Goal: Communication & Community: Answer question/provide support

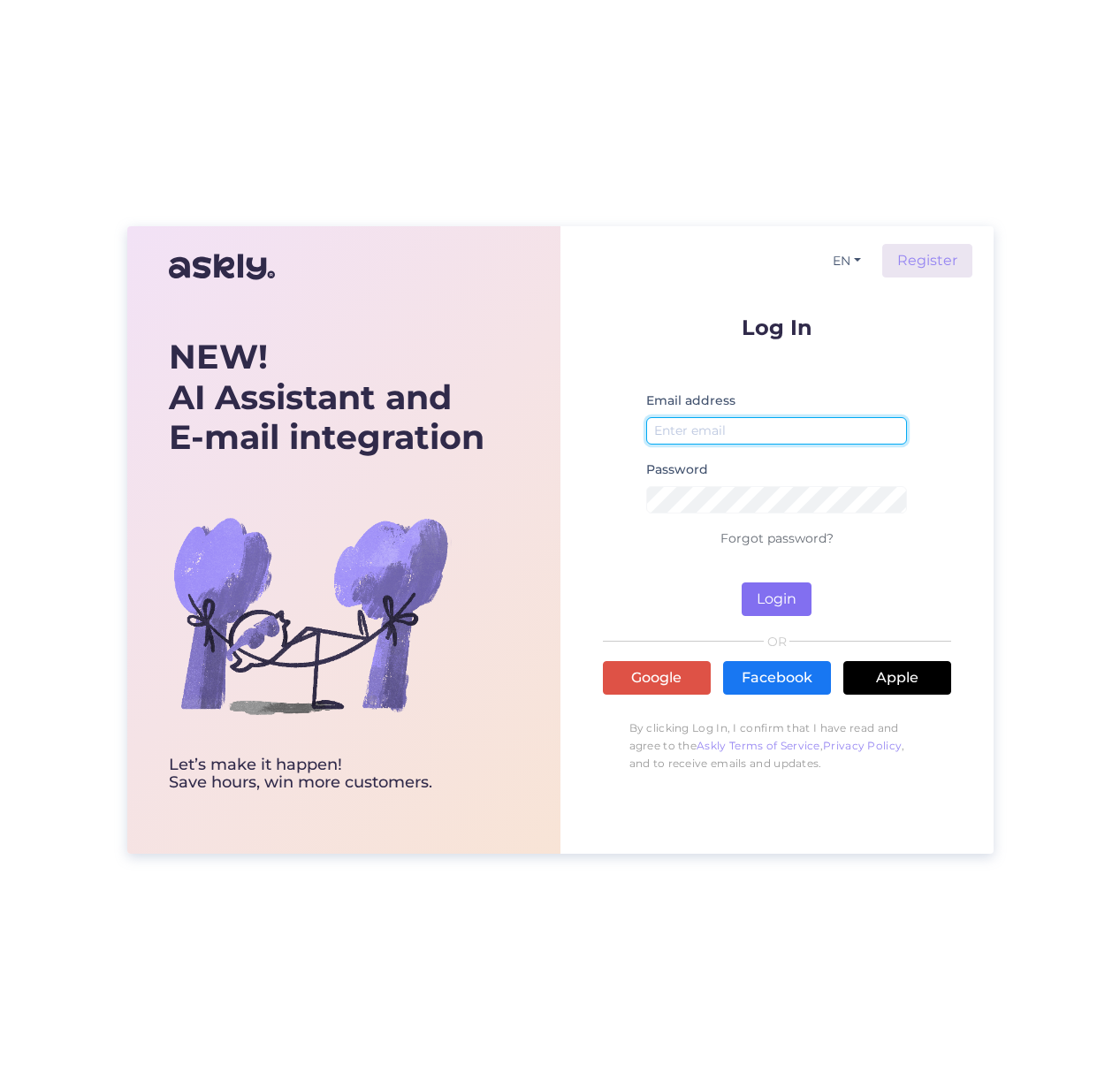
type input "sirje@abmedical.ee"
click at [786, 591] on button "Login" at bounding box center [776, 598] width 70 height 34
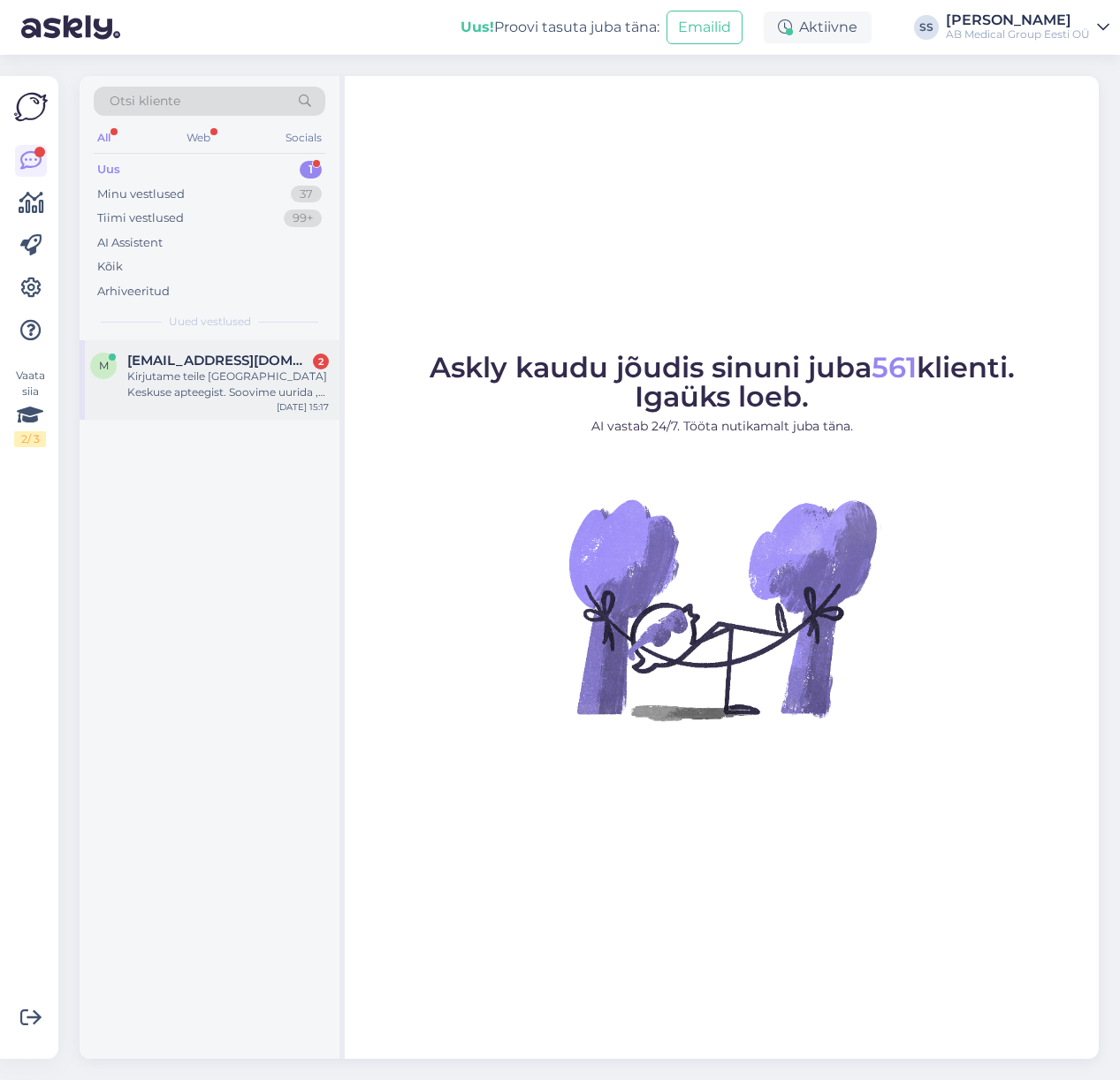
click at [214, 350] on div "m mustamaekeskapt@apotheka.ee 2 Kirjutame teile Mustamäe Keskuse apteegist. Soo…" at bounding box center [209, 380] width 259 height 80
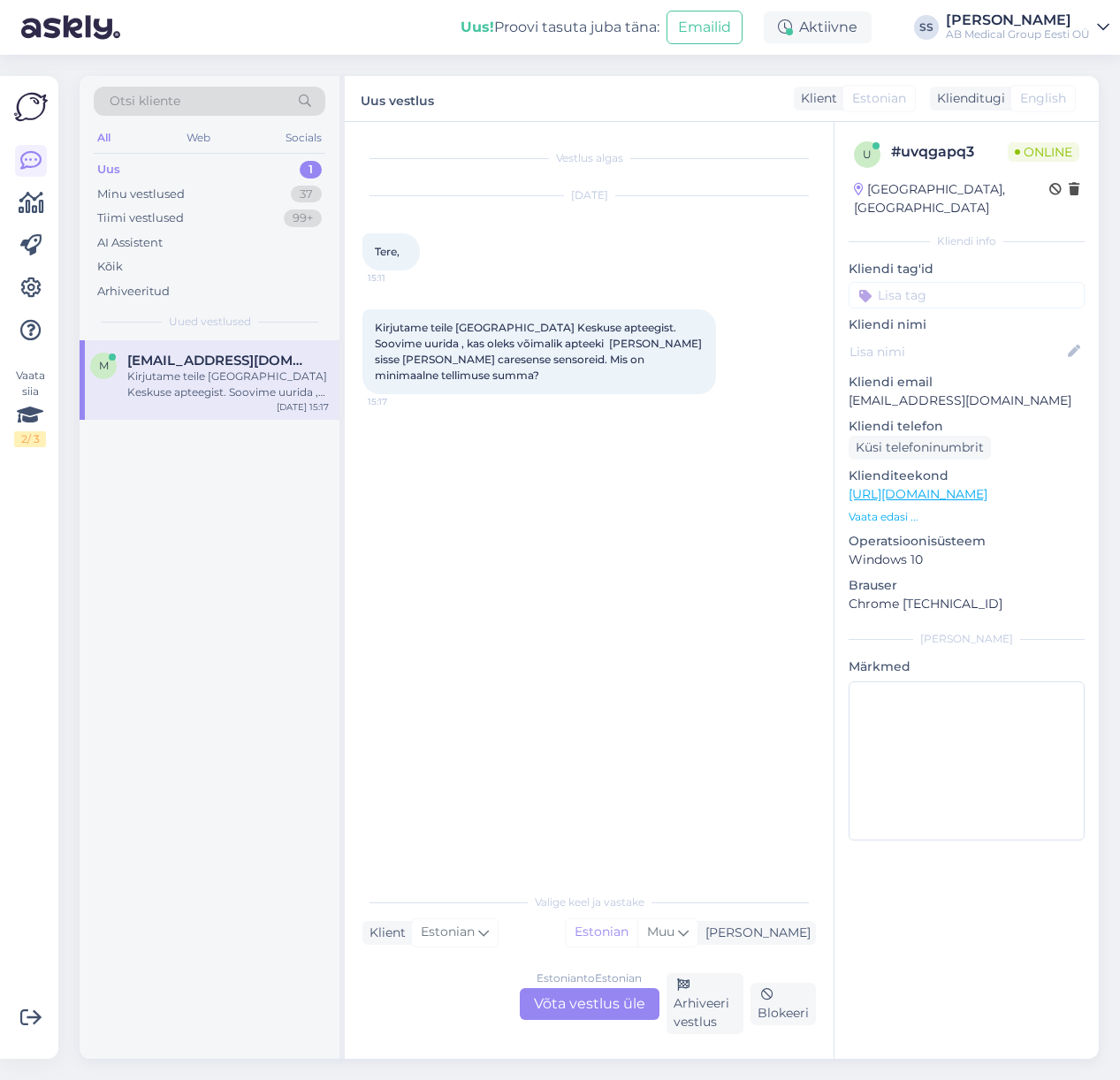
click at [212, 168] on div "Uus 1" at bounding box center [209, 169] width 231 height 24
click at [583, 1006] on div "Estonian to Estonian Võta vestlus üle" at bounding box center [589, 1003] width 140 height 32
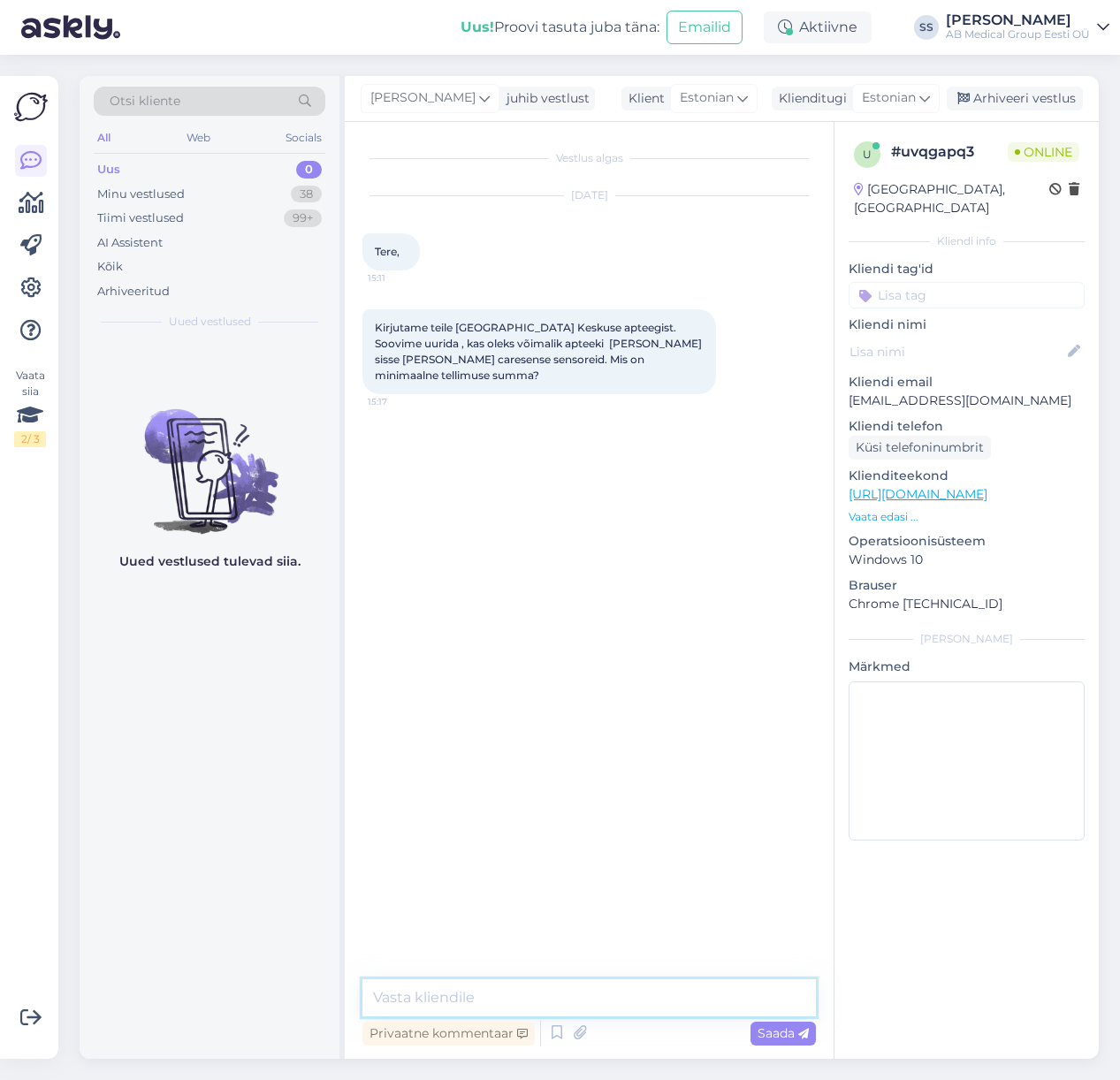
click at [410, 1003] on textarea at bounding box center [589, 997] width 453 height 37
type textarea "Tere"
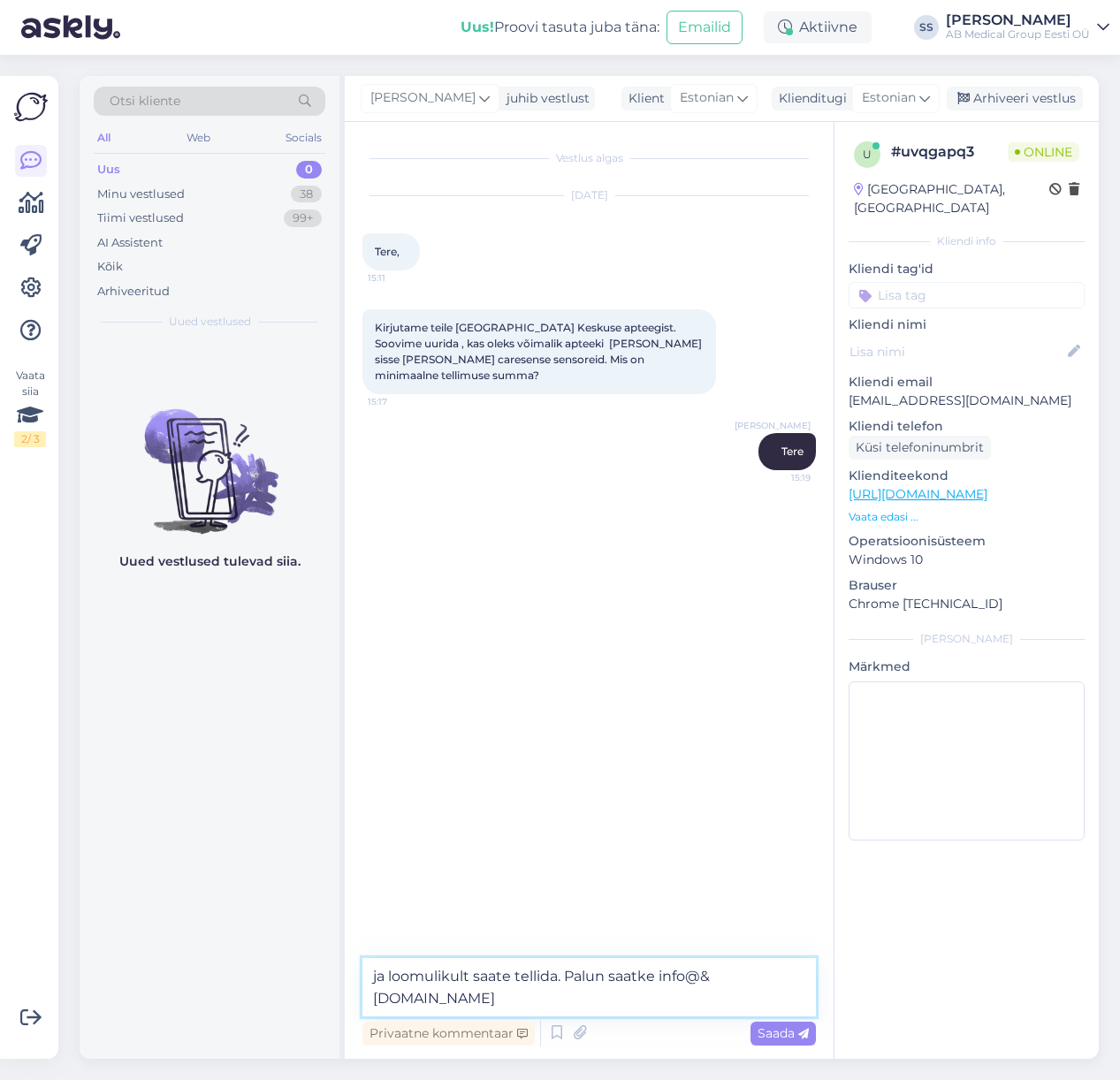
click at [424, 1004] on textarea "ja loomulikult saate tellida. Palun saatke info@&abmedical.ee" at bounding box center [589, 987] width 453 height 58
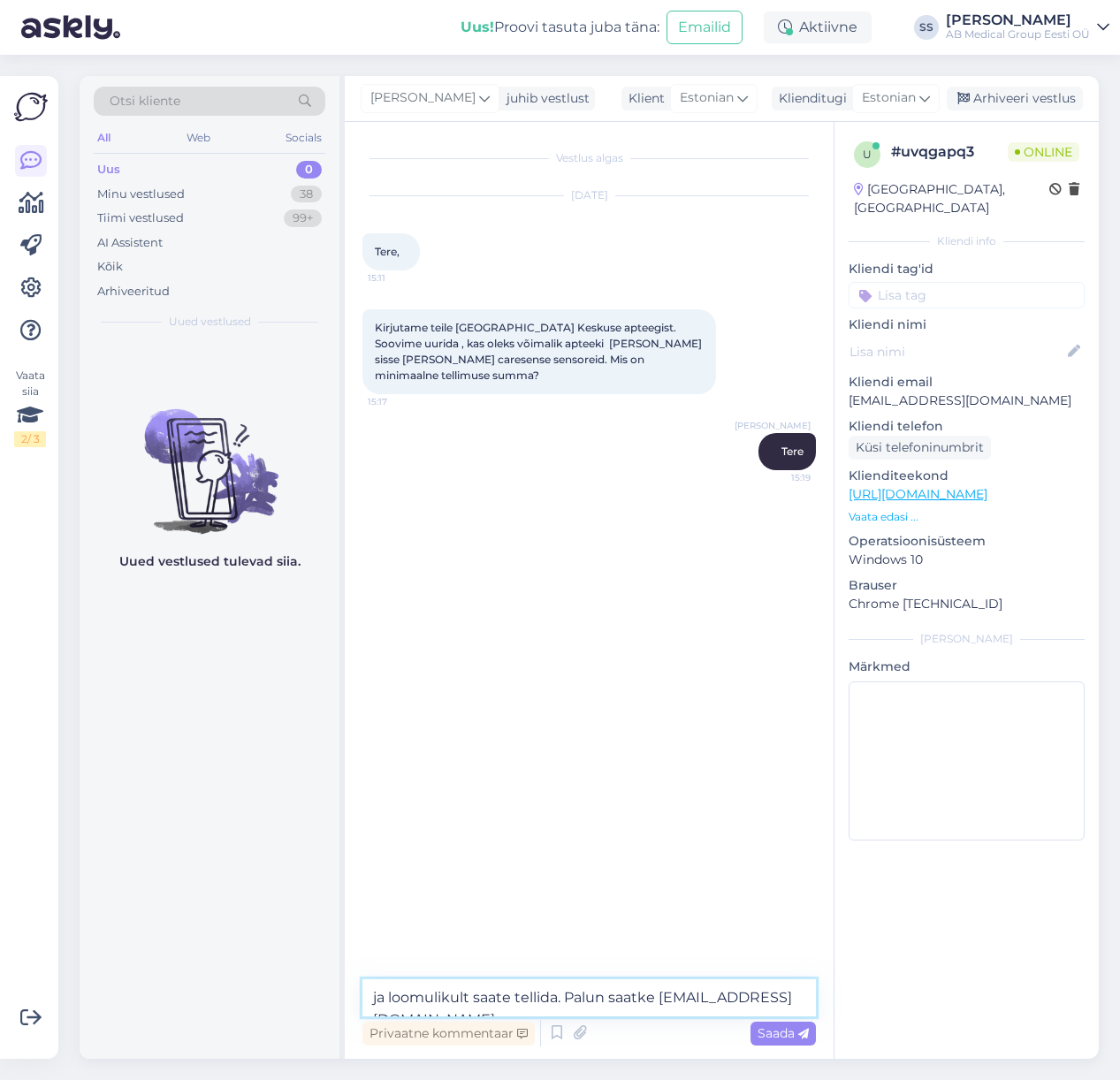
click at [810, 997] on textarea "ja loomulikult saate tellida. Palun saatke info@abmedical.ee" at bounding box center [589, 997] width 453 height 37
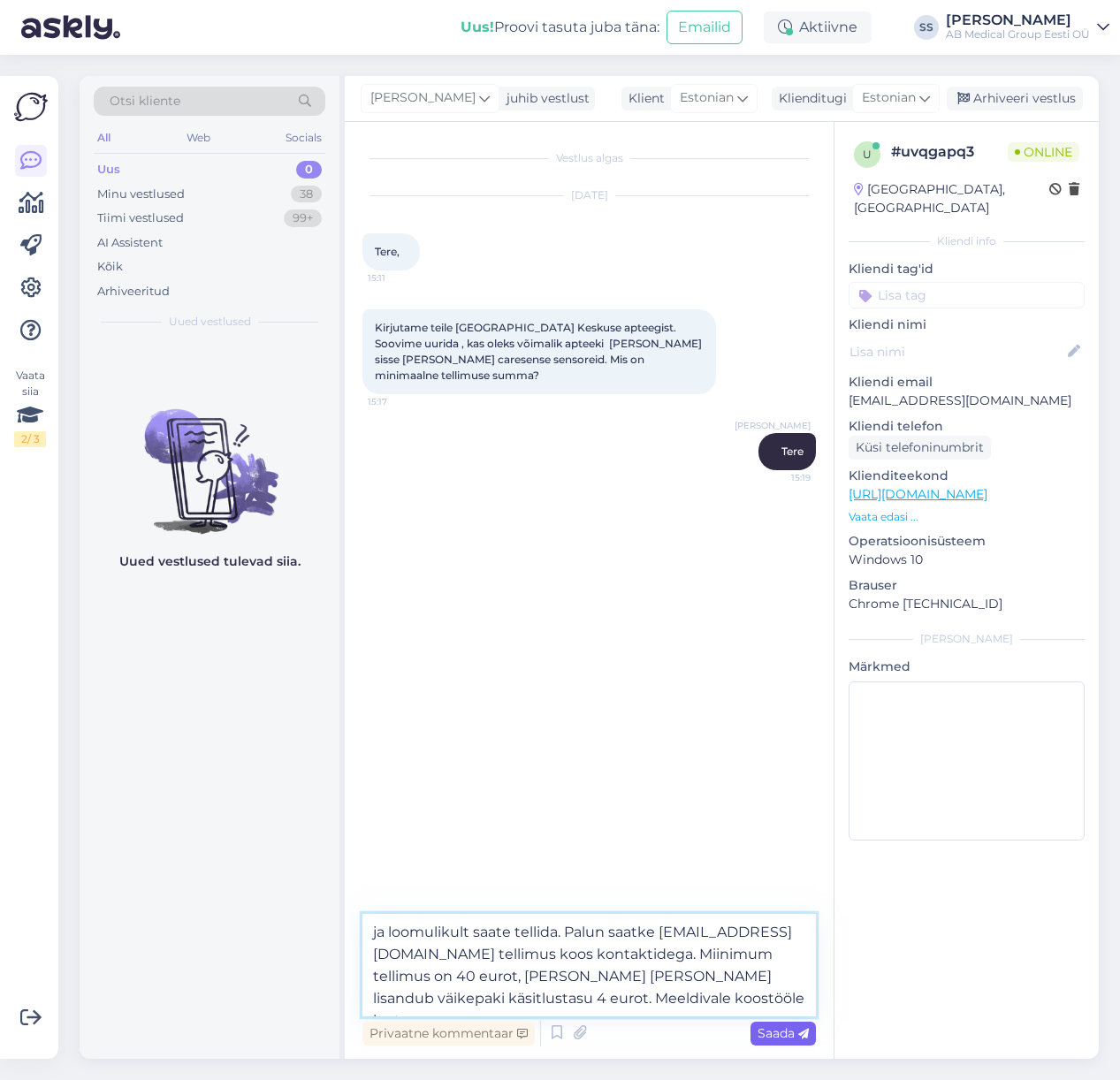
type textarea "ja loomulikult saate tellida. Palun saatke info@abmedical.ee tellimus koos kont…"
click at [778, 1030] on span "Saada" at bounding box center [783, 1033] width 52 height 16
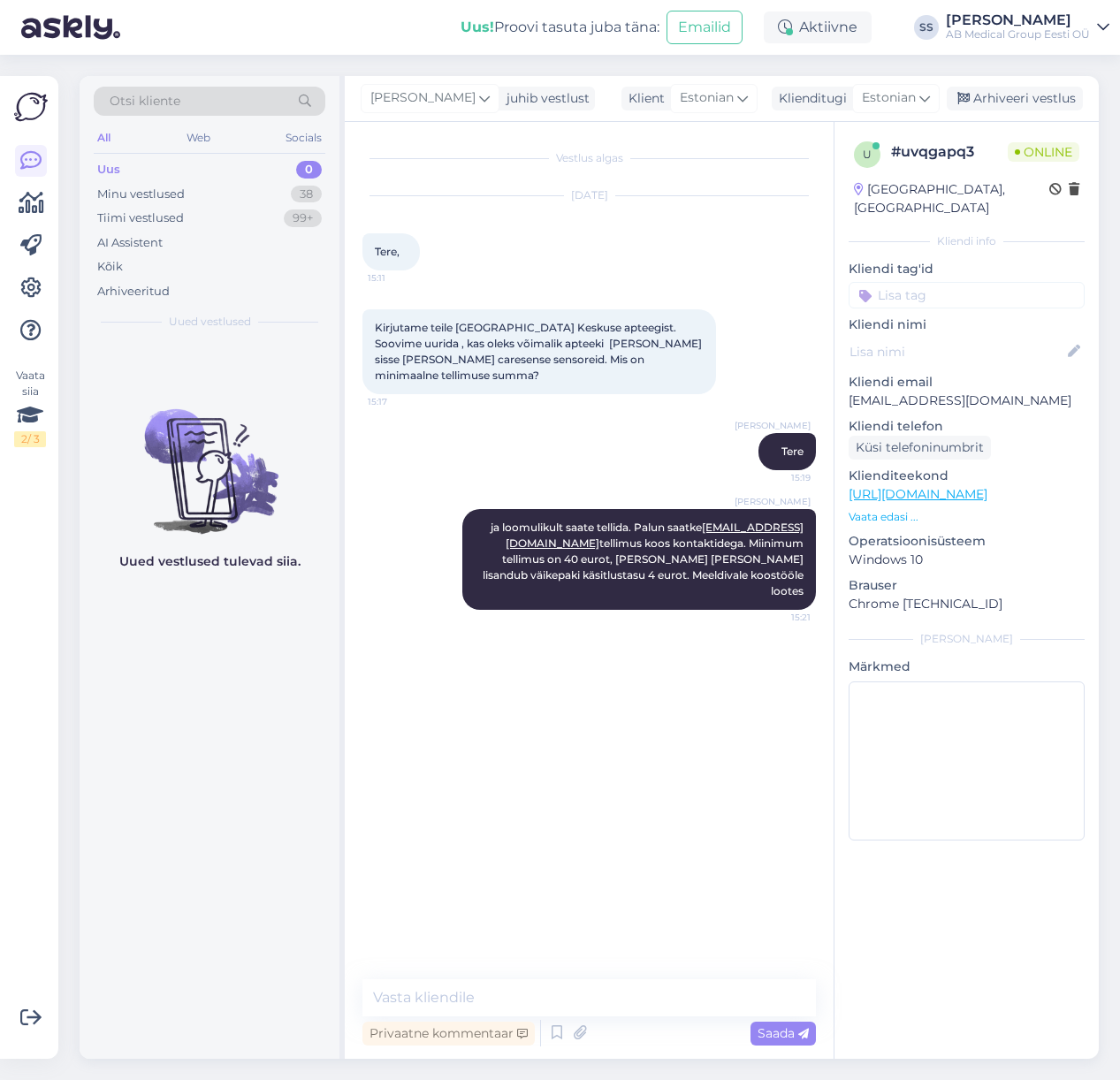
click at [979, 16] on div "Sirje Saar" at bounding box center [1018, 21] width 144 height 15
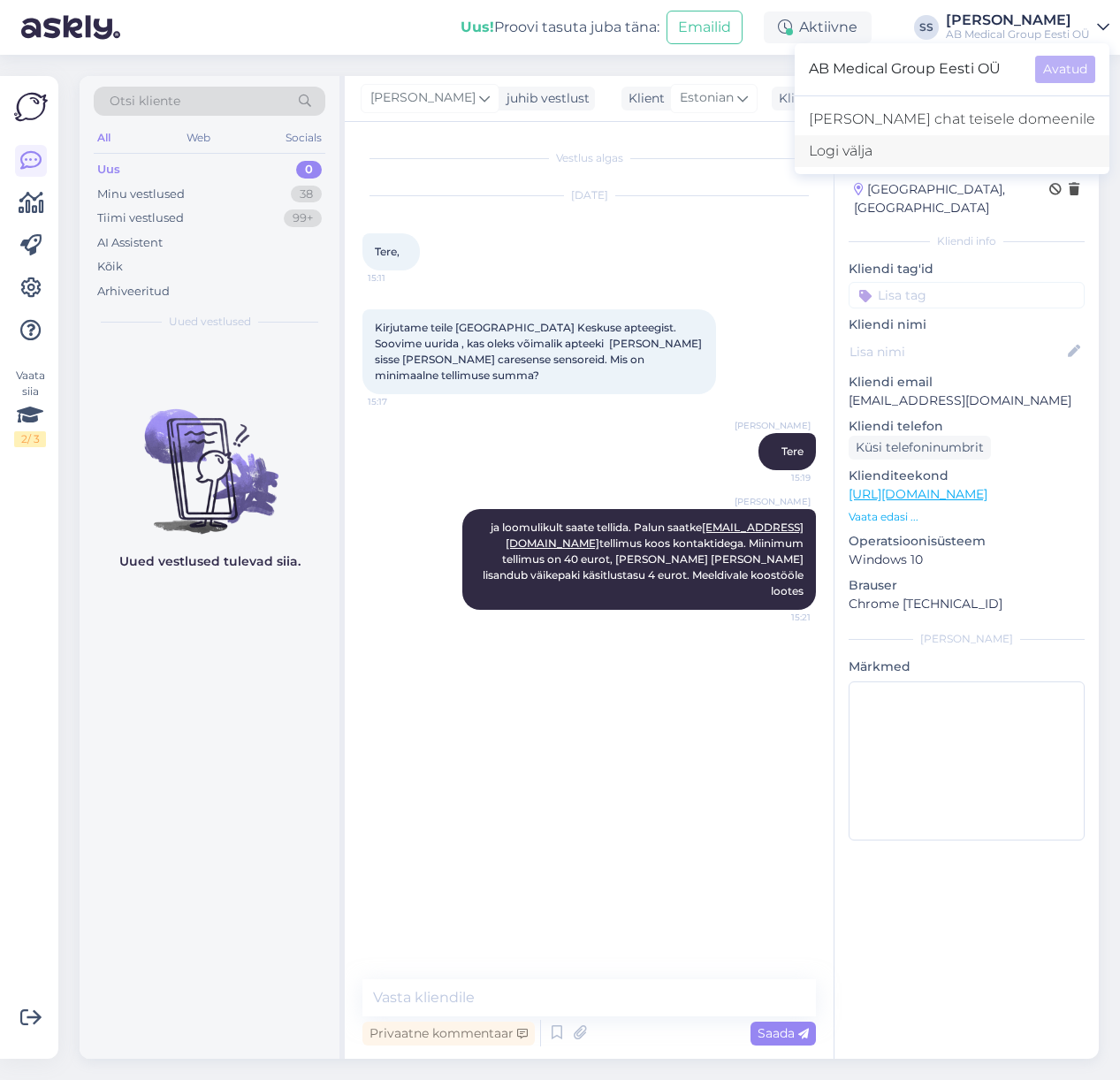
click at [880, 149] on div "Logi välja" at bounding box center [951, 151] width 315 height 32
